Goal: Transaction & Acquisition: Purchase product/service

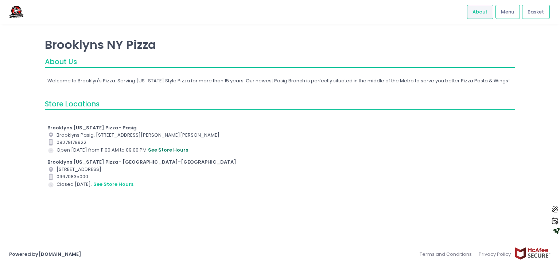
click at [164, 150] on button "see store hours" at bounding box center [168, 150] width 41 height 8
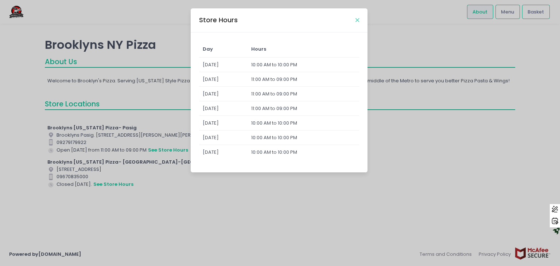
click at [358, 20] on icon "Close" at bounding box center [358, 20] width 4 height 5
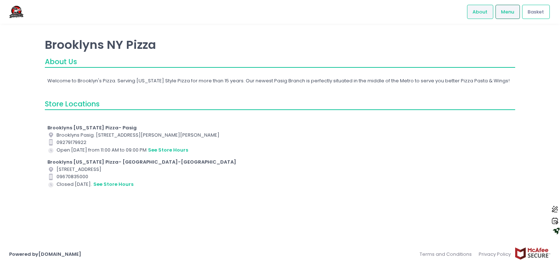
click at [499, 15] on link "Menu" at bounding box center [508, 12] width 24 height 14
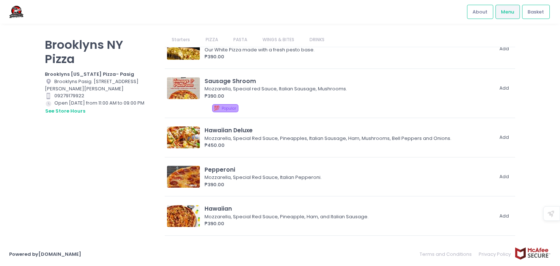
scroll to position [328, 0]
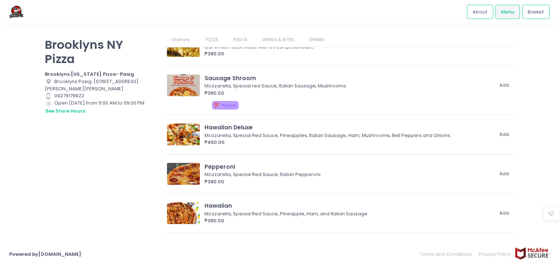
click at [216, 139] on div "₱450.00" at bounding box center [349, 142] width 289 height 7
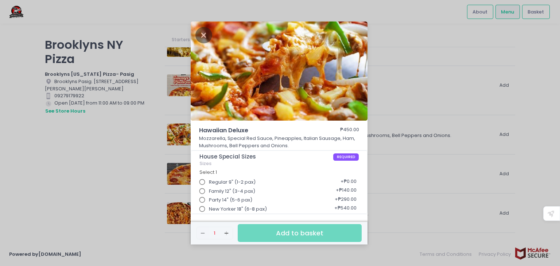
scroll to position [36, 0]
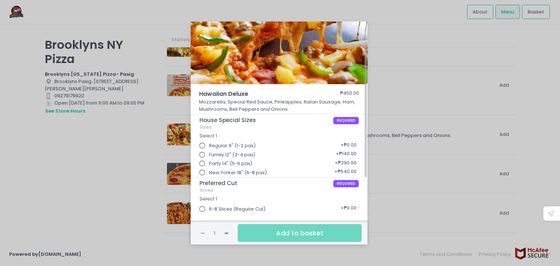
click at [204, 162] on input "Party 14" (5-6 pax)" at bounding box center [203, 164] width 14 height 14
radio input "true"
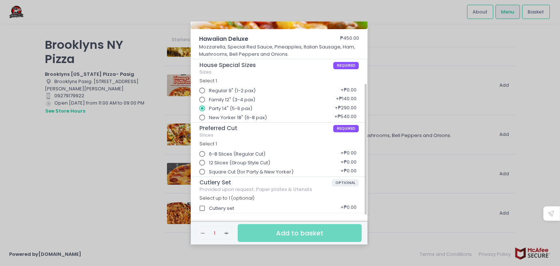
click at [201, 172] on input "Square Cut (for Party & New Yorker)" at bounding box center [203, 172] width 14 height 14
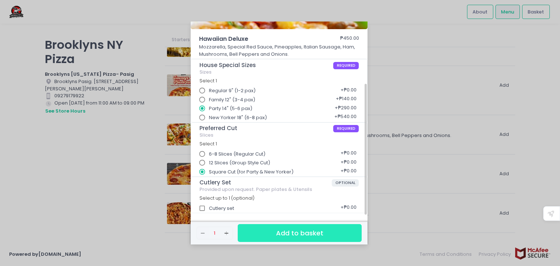
click at [281, 232] on button "Add to basket" at bounding box center [300, 233] width 124 height 18
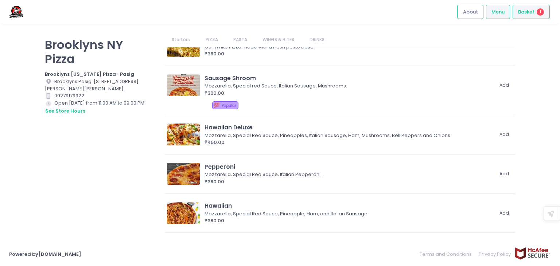
click at [531, 16] on div "Basket 1" at bounding box center [531, 12] width 37 height 14
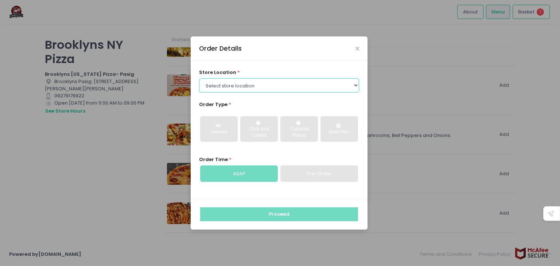
click at [285, 87] on select "Select store location [GEOGRAPHIC_DATA] [US_STATE] Pizza- [GEOGRAPHIC_DATA] [GE…" at bounding box center [279, 85] width 161 height 14
select select "652f9cf7c13b97c1aa48ba9e"
click at [199, 78] on select "Select store location [GEOGRAPHIC_DATA] [US_STATE] Pizza- [GEOGRAPHIC_DATA] [GE…" at bounding box center [279, 85] width 161 height 14
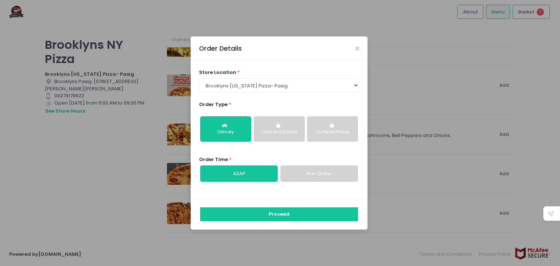
click at [286, 133] on div "Click and Collect" at bounding box center [279, 132] width 41 height 7
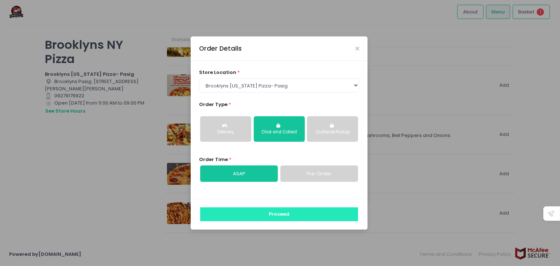
click at [302, 213] on button "Proceed" at bounding box center [279, 215] width 158 height 14
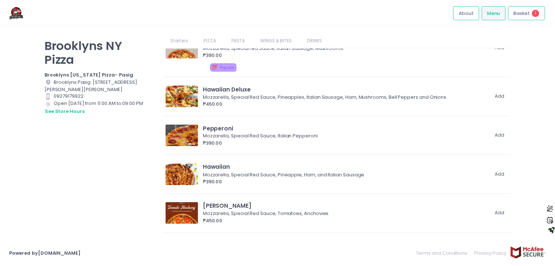
scroll to position [438, 0]
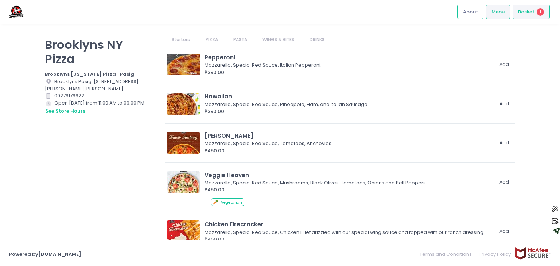
click at [543, 14] on span "1" at bounding box center [540, 11] width 7 height 7
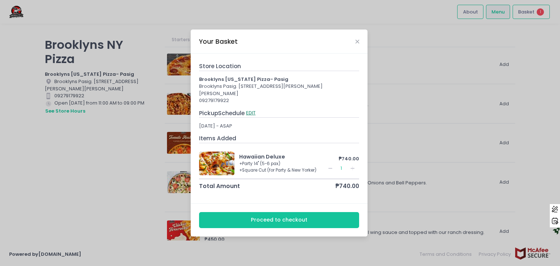
click at [256, 110] on button "EDIT" at bounding box center [251, 113] width 10 height 8
select select "652f9cf7c13b97c1aa48ba9e"
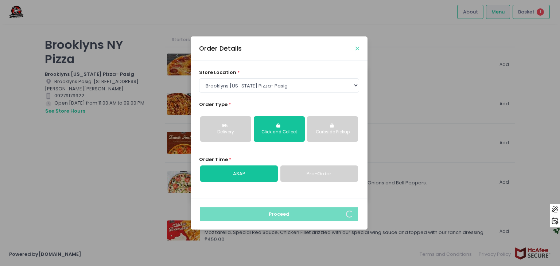
click at [358, 50] on icon "Close" at bounding box center [358, 48] width 4 height 5
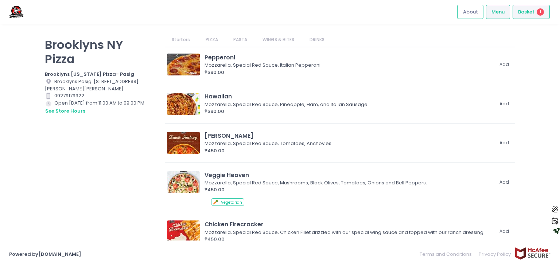
click at [525, 12] on span "Basket" at bounding box center [527, 11] width 16 height 7
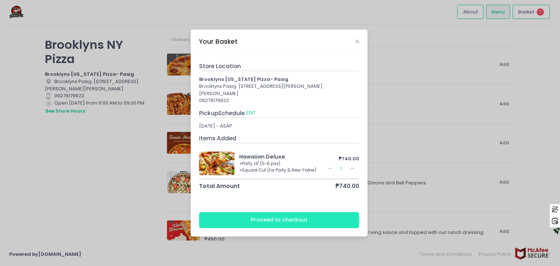
click at [307, 214] on button "Proceed to checkout" at bounding box center [279, 220] width 161 height 16
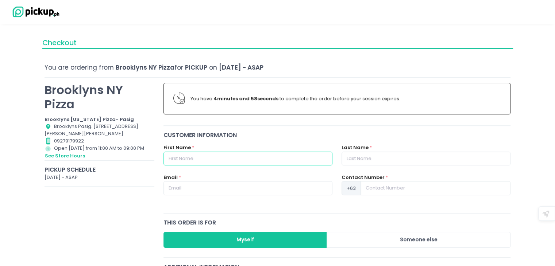
click at [211, 157] on input "text" at bounding box center [247, 159] width 169 height 14
type input "[PERSON_NAME]"
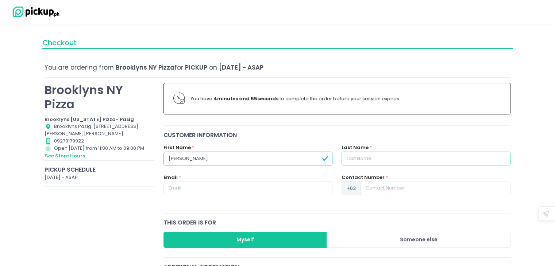
click at [412, 153] on input "text" at bounding box center [426, 159] width 169 height 14
type input "Serapion"
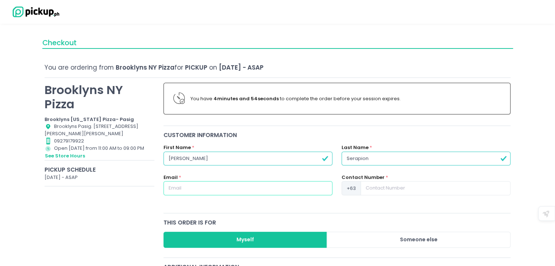
click at [265, 192] on input "text" at bounding box center [247, 188] width 169 height 14
type input "[EMAIL_ADDRESS][DOMAIN_NAME]"
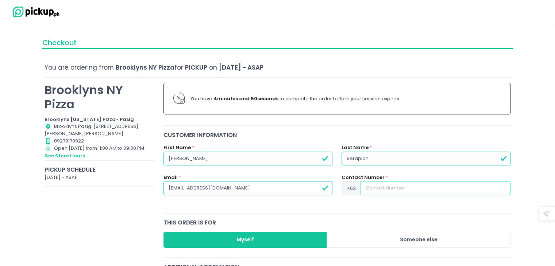
click at [385, 185] on input at bounding box center [436, 188] width 150 height 14
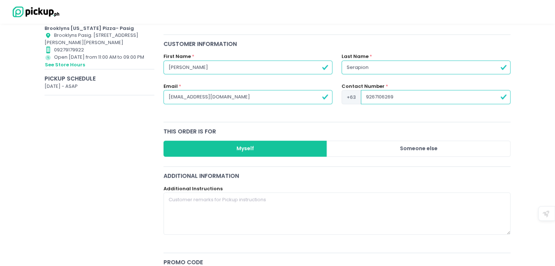
scroll to position [109, 0]
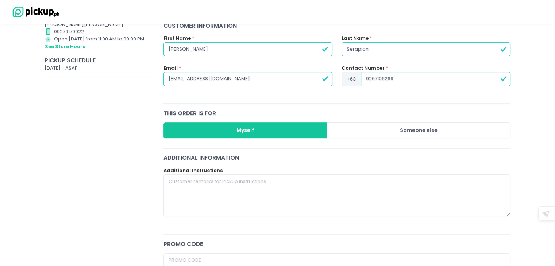
type input "9267106269"
click at [30, 126] on div "Checkout You are ordering from [GEOGRAPHIC_DATA] NY Pizza for Pickup on [DATE] …" at bounding box center [277, 216] width 555 height 587
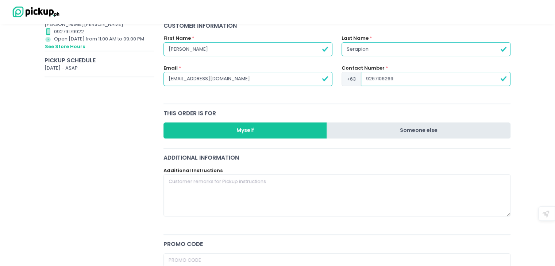
click at [391, 131] on button "Someone else" at bounding box center [419, 131] width 184 height 16
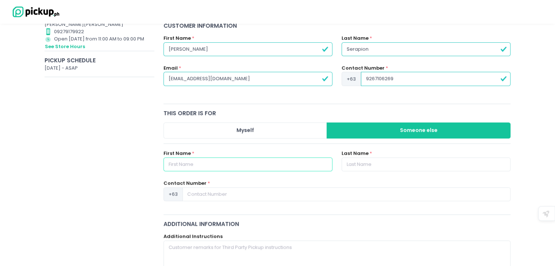
click at [226, 162] on input "text" at bounding box center [247, 165] width 169 height 14
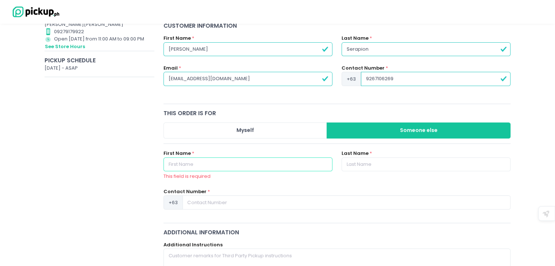
click at [213, 162] on input "text" at bounding box center [247, 165] width 169 height 14
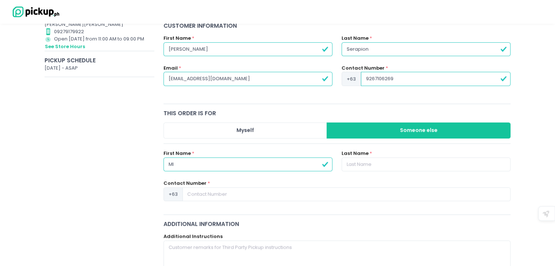
type input "M"
type input "Mia"
click at [356, 166] on input "text" at bounding box center [426, 165] width 169 height 14
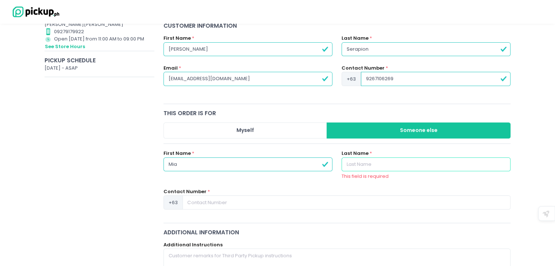
click at [355, 164] on input "text" at bounding box center [426, 165] width 169 height 14
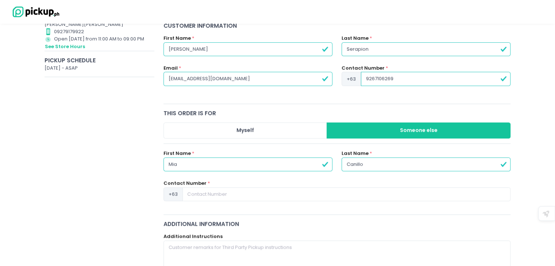
type input "Canillo"
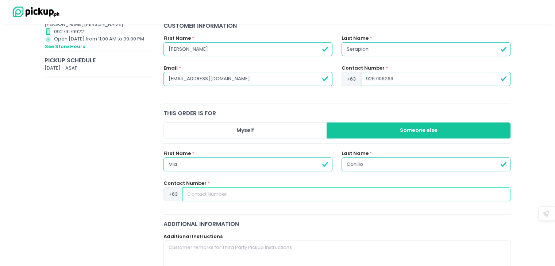
click at [239, 196] on input at bounding box center [346, 195] width 328 height 14
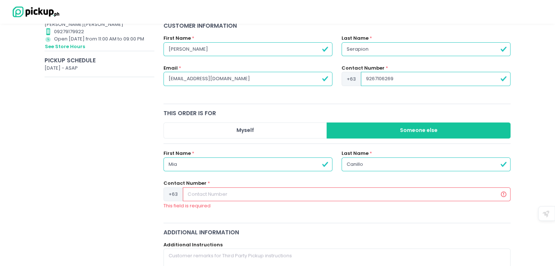
paste input "[PHONE_NUMBER]"
click at [196, 194] on input "[PHONE_NUMBER]" at bounding box center [347, 195] width 328 height 14
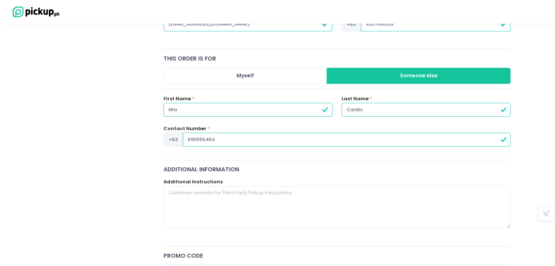
scroll to position [182, 0]
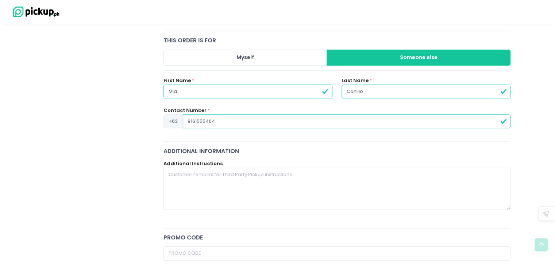
type input "9161555464"
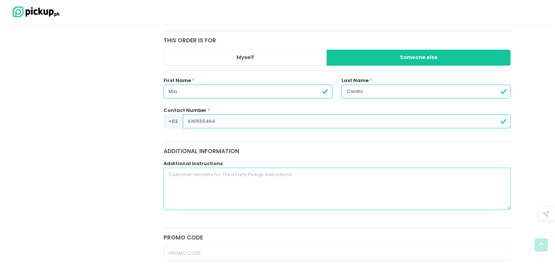
click at [243, 187] on textarea at bounding box center [336, 189] width 347 height 42
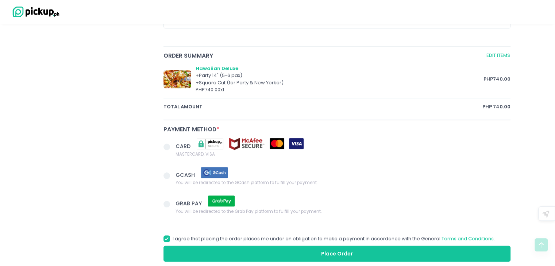
scroll to position [451, 0]
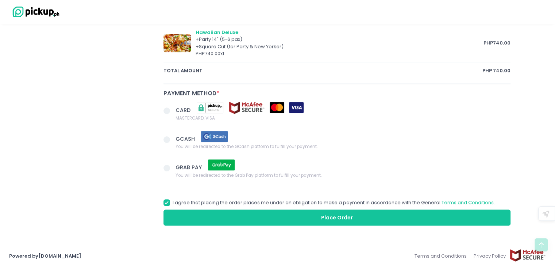
click at [168, 140] on span at bounding box center [166, 139] width 7 height 7
click at [173, 140] on input "GCASH You will be redirected to the GCash platform to fulfill your payment." at bounding box center [175, 138] width 5 height 5
click at [342, 213] on button "Place Order" at bounding box center [336, 218] width 347 height 16
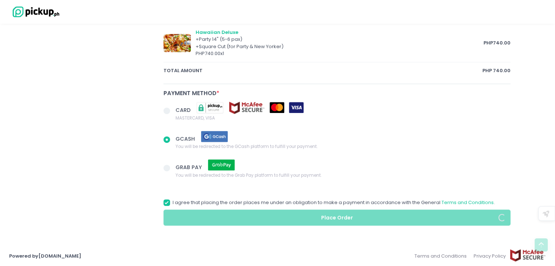
radio input "true"
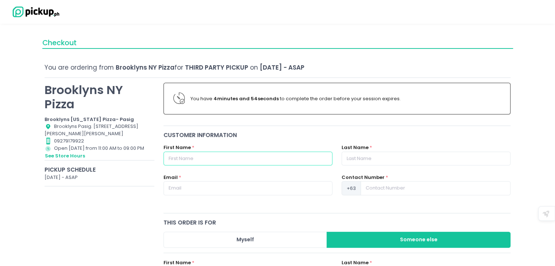
drag, startPoint x: 258, startPoint y: 154, endPoint x: 270, endPoint y: 147, distance: 14.2
click at [258, 154] on input "text" at bounding box center [247, 159] width 169 height 14
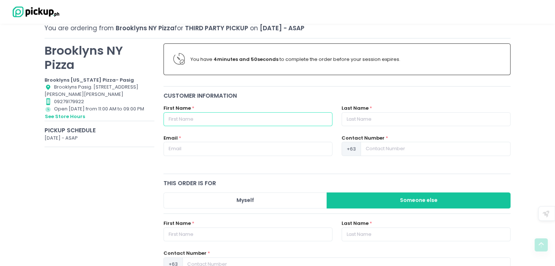
scroll to position [36, 0]
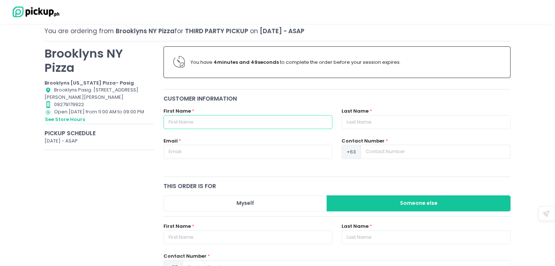
click at [274, 123] on input "text" at bounding box center [247, 122] width 169 height 14
type input "[PERSON_NAME]"
click at [357, 124] on input "text" at bounding box center [426, 122] width 169 height 14
type input "Serapion"
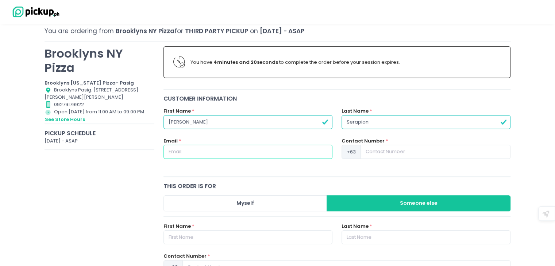
click at [244, 152] on input "text" at bounding box center [247, 152] width 169 height 14
type input "[EMAIL_ADDRESS][DOMAIN_NAME]"
click at [374, 152] on input at bounding box center [436, 152] width 150 height 14
type input "9267106269"
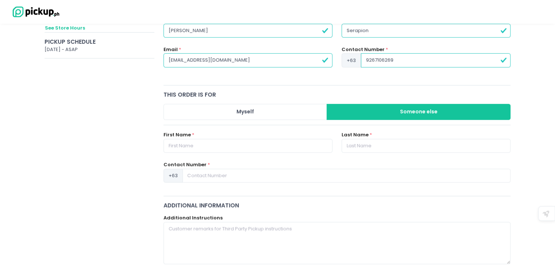
scroll to position [146, 0]
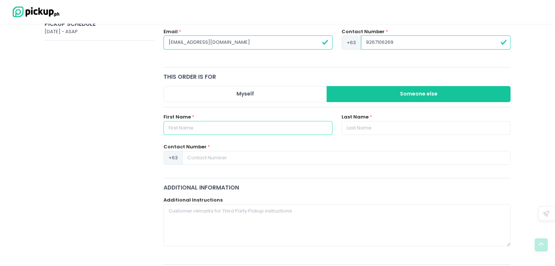
click at [254, 124] on input "text" at bounding box center [247, 128] width 169 height 14
type input "Mia"
click at [351, 126] on input "text" at bounding box center [426, 128] width 169 height 14
type input "Canillo"
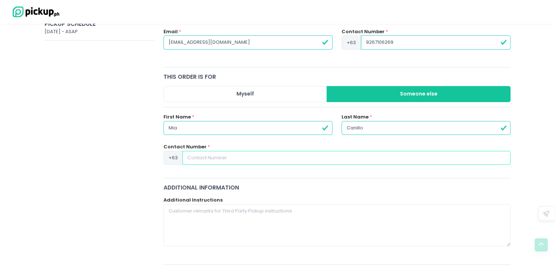
click at [298, 157] on input at bounding box center [346, 158] width 328 height 14
type input "9161555464"
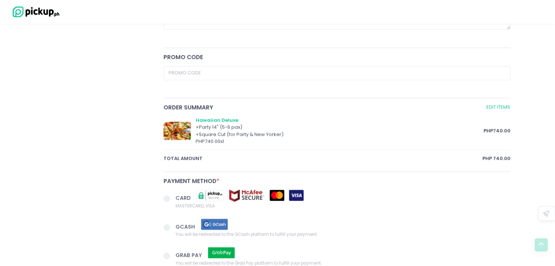
scroll to position [365, 0]
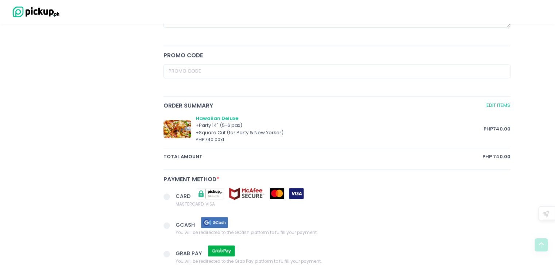
click at [172, 222] on span at bounding box center [169, 226] width 12 height 10
click at [173, 222] on input "GCASH You will be redirected to the GCash platform to fulfill your payment." at bounding box center [175, 224] width 5 height 5
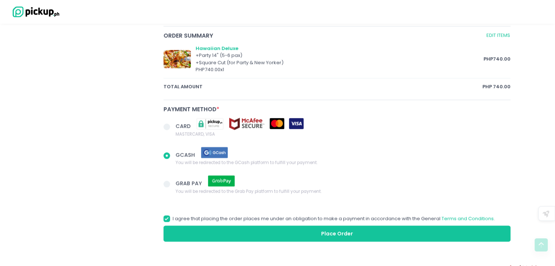
scroll to position [451, 0]
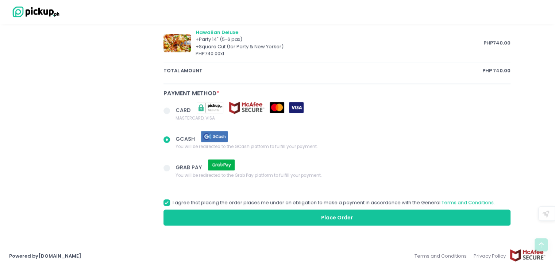
click at [259, 216] on button "Place Order" at bounding box center [336, 218] width 347 height 16
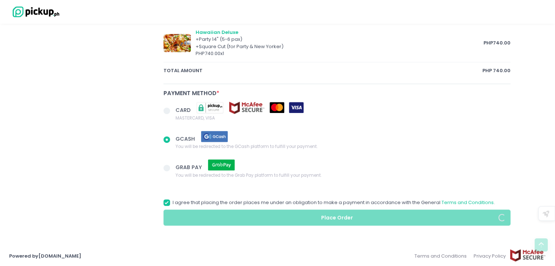
radio input "true"
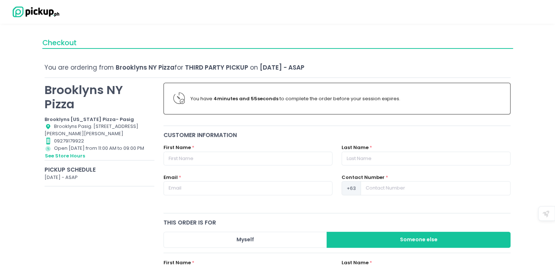
click at [84, 140] on div "Contact Number Created with Sketch. 09279179922" at bounding box center [100, 141] width 110 height 7
drag, startPoint x: 55, startPoint y: 139, endPoint x: 85, endPoint y: 140, distance: 30.3
click at [85, 140] on div "Contact Number Created with Sketch. 09279179922" at bounding box center [100, 141] width 110 height 7
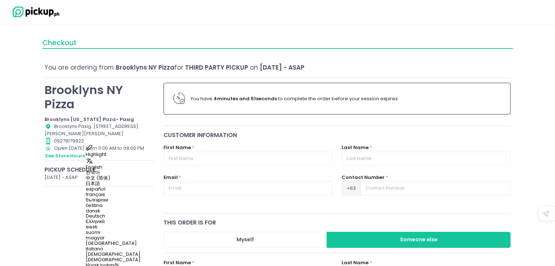
click at [107, 136] on div "Location Created with Sketch. Brooklyns Pasig. [STREET_ADDRESS][PERSON_NAME][PE…" at bounding box center [100, 130] width 110 height 15
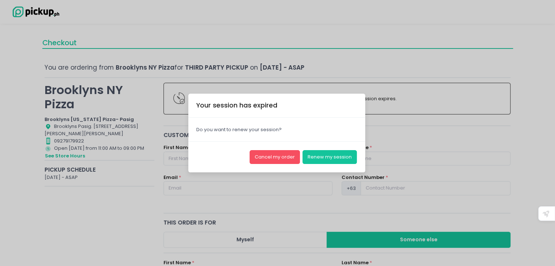
click at [107, 136] on div "Your session has expired × Close Do you want to renew your session? Cancel my o…" at bounding box center [277, 133] width 555 height 266
click at [313, 154] on button "Renew my session" at bounding box center [329, 157] width 54 height 14
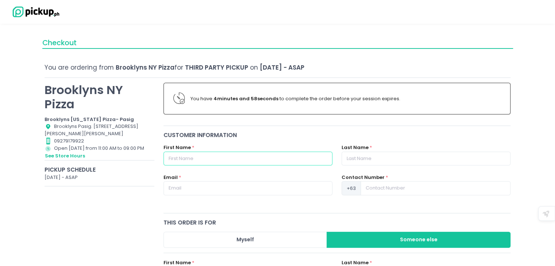
click at [250, 154] on input "text" at bounding box center [247, 159] width 169 height 14
type input "[PERSON_NAME]"
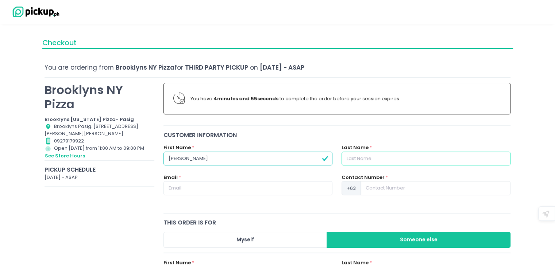
click at [363, 155] on input "text" at bounding box center [426, 159] width 169 height 14
click at [103, 139] on div "Contact Number Created with Sketch. 09279179922" at bounding box center [100, 141] width 110 height 7
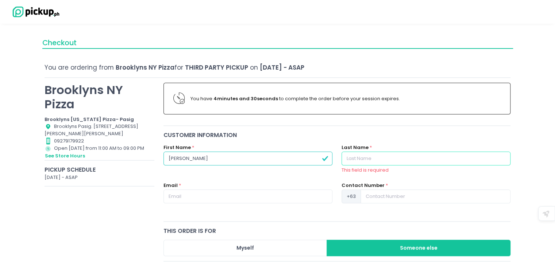
click at [379, 159] on input "text" at bounding box center [426, 159] width 169 height 14
type input "Serapion"
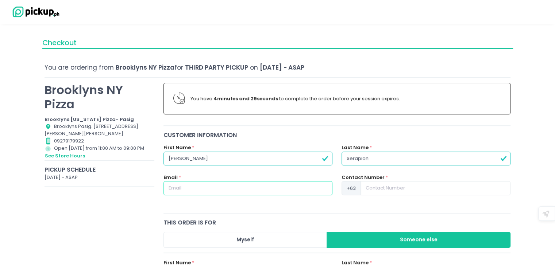
click at [213, 194] on input "text" at bounding box center [247, 188] width 169 height 14
type input "[EMAIL_ADDRESS][DOMAIN_NAME]"
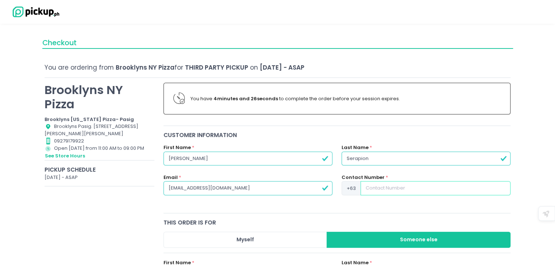
click at [372, 187] on input at bounding box center [436, 188] width 150 height 14
type input "9267106269"
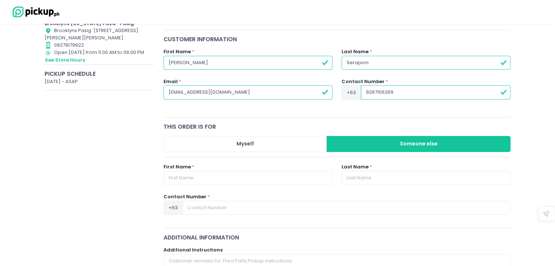
scroll to position [109, 0]
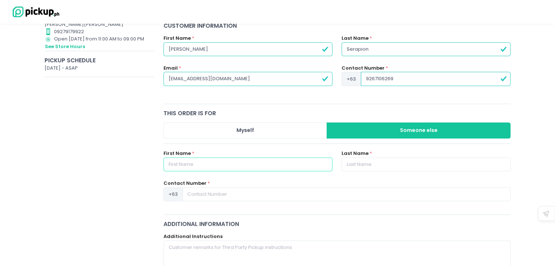
click at [254, 158] on input "text" at bounding box center [247, 165] width 169 height 14
type input "Mia"
click at [371, 163] on input "text" at bounding box center [426, 165] width 169 height 14
type input "Canillo"
click at [66, 91] on div "Brooklyns NY Pizza Brooklyns New York Pizza- Pasig Location Created with Sketch…" at bounding box center [99, 268] width 119 height 599
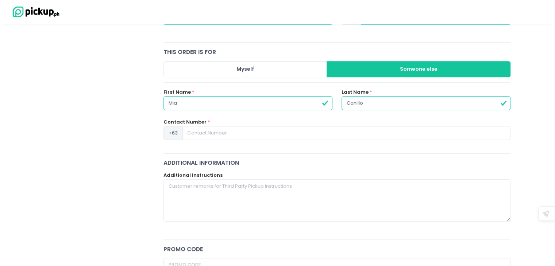
scroll to position [182, 0]
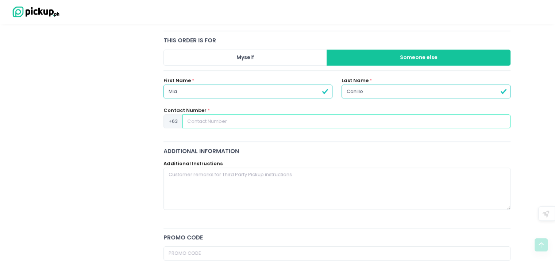
click at [228, 119] on input at bounding box center [346, 122] width 328 height 14
type input "9161555464"
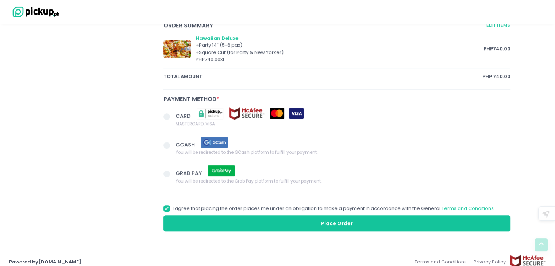
scroll to position [451, 0]
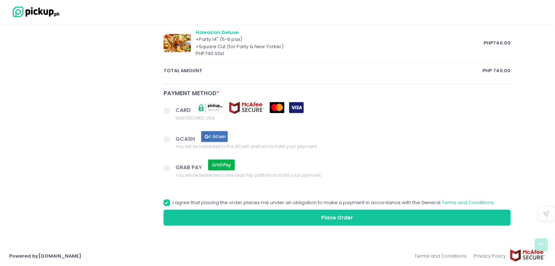
click at [169, 167] on span at bounding box center [166, 168] width 7 height 7
click at [173, 167] on input "GRAB PAY You will be redirected to the Grab Pay platform to fulfill your paymen…" at bounding box center [175, 167] width 5 height 5
click at [283, 215] on button "Place Order" at bounding box center [336, 218] width 347 height 16
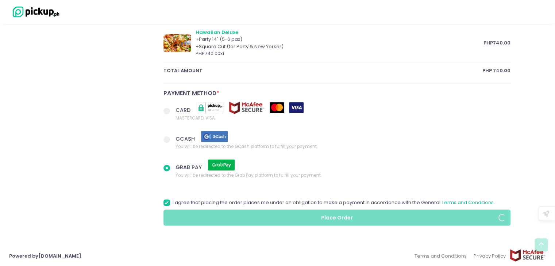
radio input "true"
